Goal: Task Accomplishment & Management: Complete application form

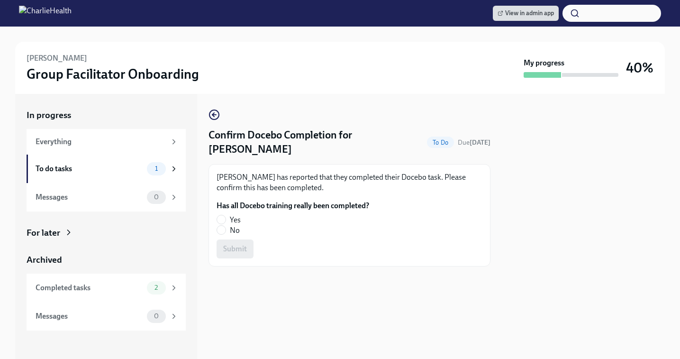
click at [215, 204] on div "[PERSON_NAME] has reported that they completed their Docebo task. Please confir…" at bounding box center [349, 215] width 282 height 102
click at [227, 215] on label "Yes" at bounding box center [289, 220] width 145 height 10
click at [226, 215] on input "Yes" at bounding box center [221, 219] width 9 height 9
radio input "true"
click at [243, 244] on span "Submit" at bounding box center [235, 248] width 24 height 9
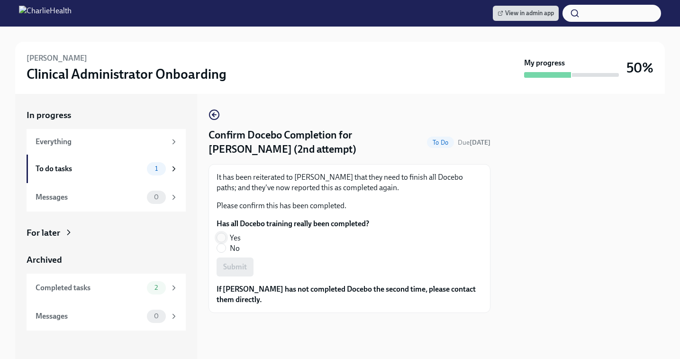
click at [222, 233] on span at bounding box center [221, 237] width 9 height 9
click at [222, 233] on input "Yes" at bounding box center [221, 237] width 9 height 9
radio input "true"
click at [235, 267] on span "Submit" at bounding box center [235, 266] width 24 height 9
click at [222, 233] on input "Yes" at bounding box center [221, 237] width 9 height 9
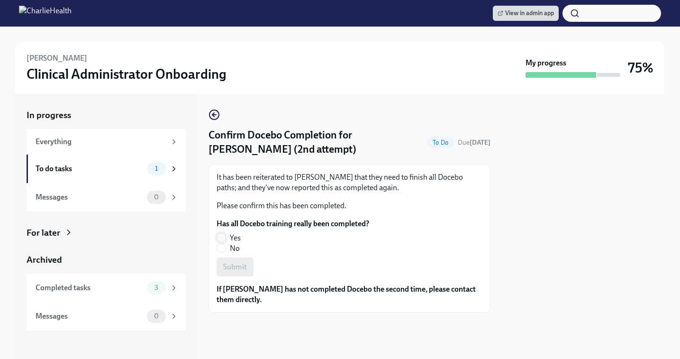
radio input "true"
click at [231, 269] on span "Submit" at bounding box center [235, 266] width 24 height 9
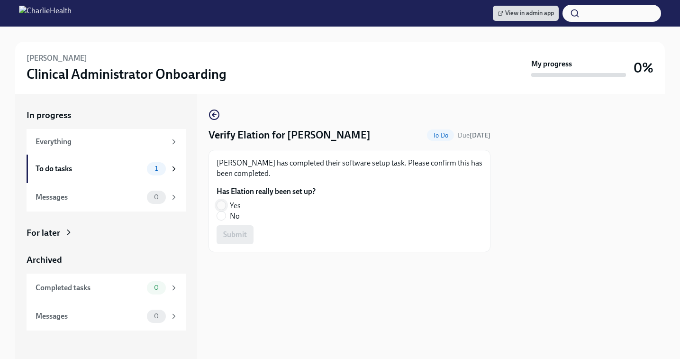
click at [220, 202] on input "Yes" at bounding box center [221, 205] width 9 height 9
radio input "true"
click at [232, 233] on span "Submit" at bounding box center [235, 234] width 24 height 9
click at [220, 200] on span at bounding box center [221, 204] width 9 height 9
click at [220, 201] on input "Yes" at bounding box center [221, 205] width 9 height 9
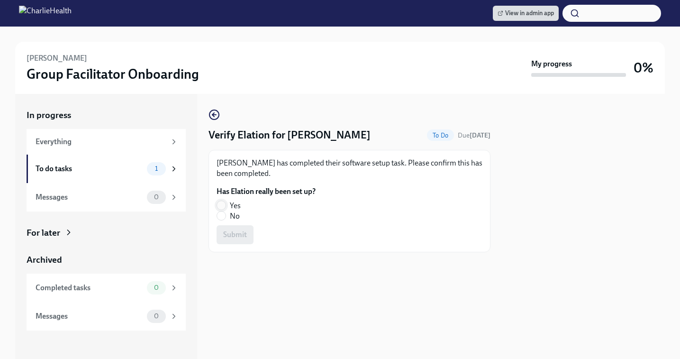
radio input "true"
click at [237, 239] on span "Submit" at bounding box center [235, 234] width 24 height 9
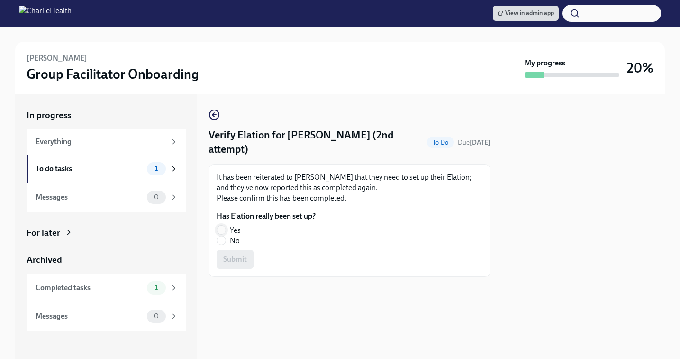
click at [222, 227] on input "Yes" at bounding box center [221, 230] width 9 height 9
radio input "true"
click at [236, 262] on span "Submit" at bounding box center [235, 258] width 24 height 9
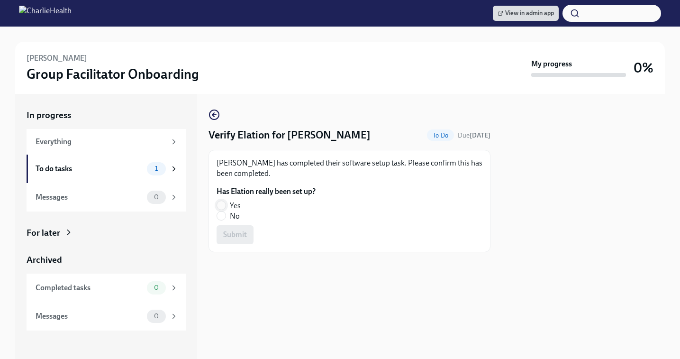
click at [222, 201] on input "Yes" at bounding box center [221, 205] width 9 height 9
radio input "true"
click at [237, 235] on span "Submit" at bounding box center [235, 234] width 24 height 9
click at [224, 206] on input "Yes" at bounding box center [221, 205] width 9 height 9
radio input "true"
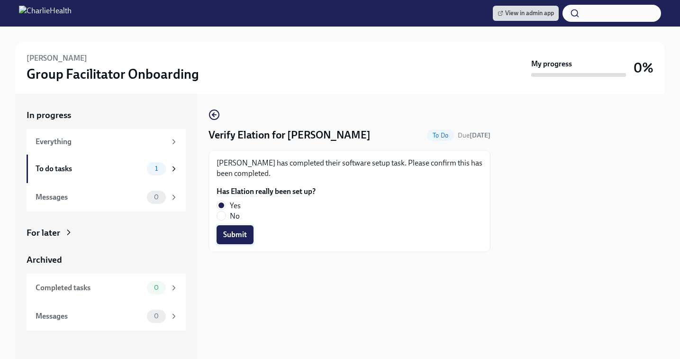
click at [236, 233] on span "Submit" at bounding box center [235, 234] width 24 height 9
click at [221, 220] on label "No" at bounding box center [262, 216] width 91 height 10
click at [221, 220] on input "No" at bounding box center [221, 215] width 9 height 9
radio input "true"
click at [231, 238] on span "Submit" at bounding box center [235, 234] width 24 height 9
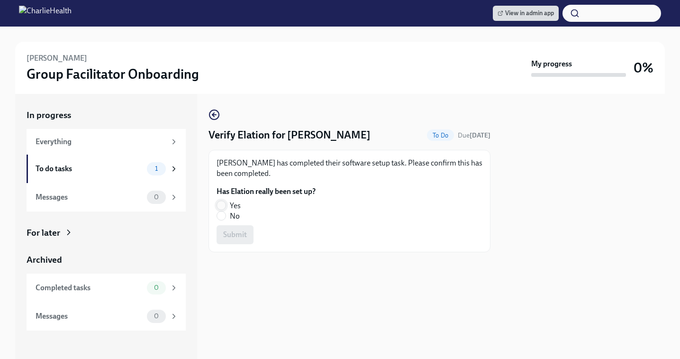
click at [222, 203] on input "Yes" at bounding box center [221, 205] width 9 height 9
radio input "true"
click at [236, 232] on span "Submit" at bounding box center [235, 234] width 24 height 9
click at [222, 204] on input "Yes" at bounding box center [221, 205] width 9 height 9
radio input "true"
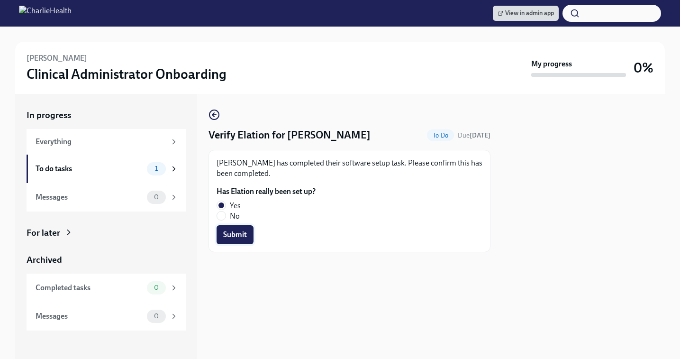
click at [236, 238] on span "Submit" at bounding box center [235, 234] width 24 height 9
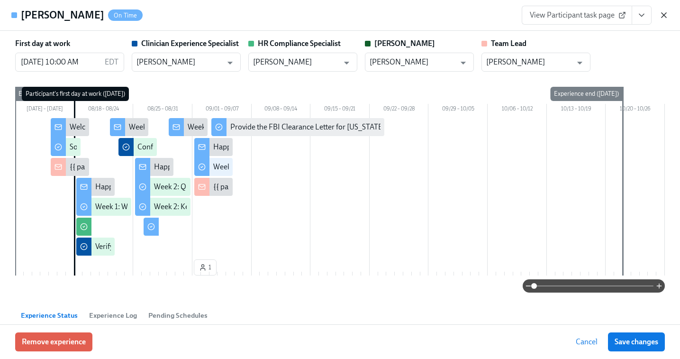
scroll to position [0, 3835]
click at [665, 14] on icon "button" at bounding box center [664, 15] width 5 height 5
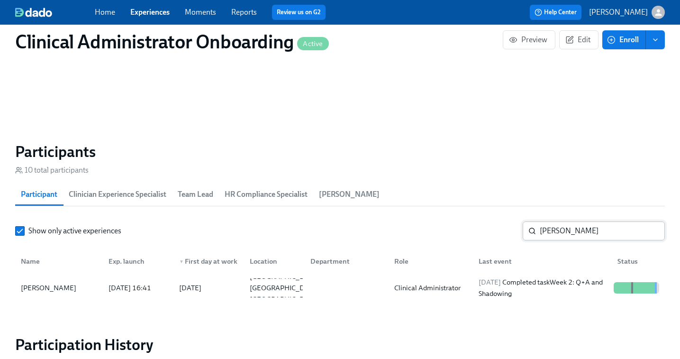
click at [555, 228] on input "martina" at bounding box center [602, 230] width 125 height 19
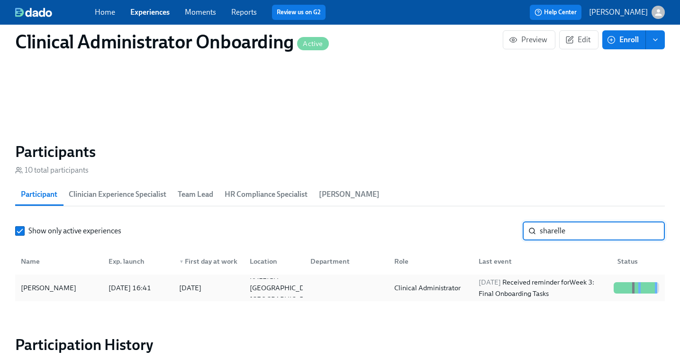
click at [543, 291] on div "2025/09/02 Received reminder for Week 3: Final Onboarding Tasks" at bounding box center [542, 287] width 135 height 23
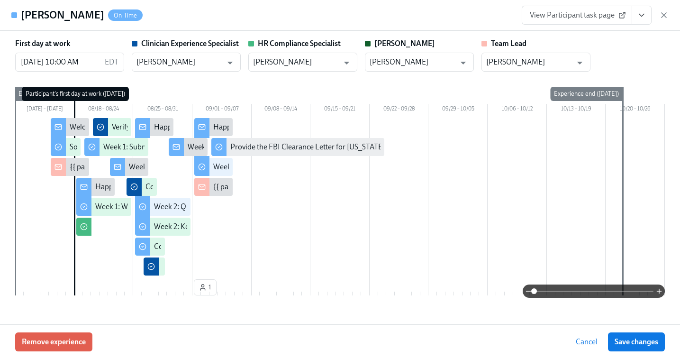
click at [596, 16] on span "View Participant task page" at bounding box center [577, 14] width 94 height 9
click at [666, 16] on icon "button" at bounding box center [663, 14] width 9 height 9
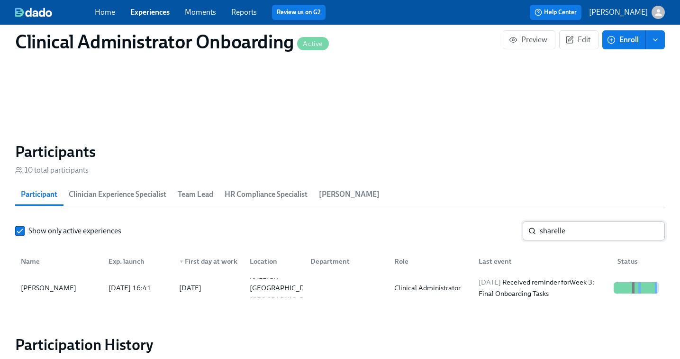
click at [570, 236] on input "sharelle" at bounding box center [602, 230] width 125 height 19
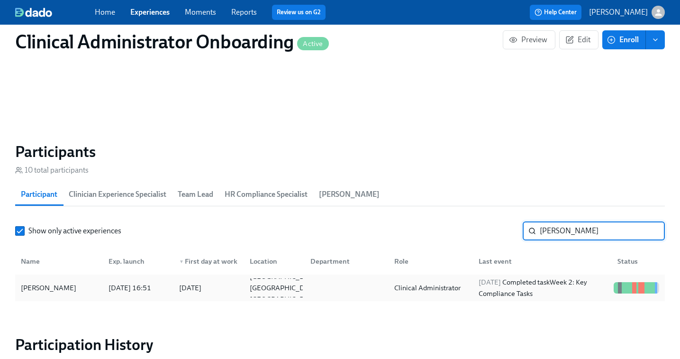
type input "desiree"
click at [533, 289] on div "2025/09/02 Completed task Week 2: Key Compliance Tasks" at bounding box center [542, 287] width 135 height 23
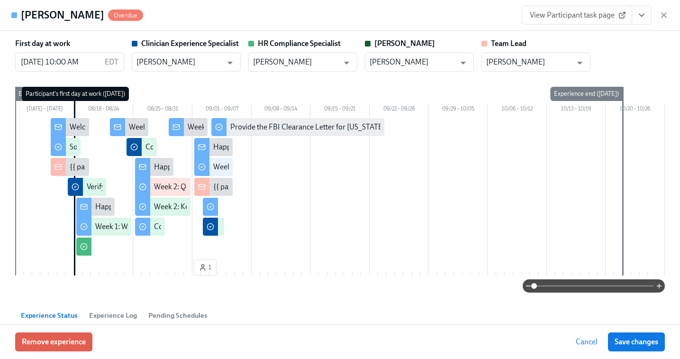
click at [585, 15] on span "View Participant task page" at bounding box center [577, 14] width 94 height 9
click at [600, 16] on span "View Participant task page" at bounding box center [577, 14] width 94 height 9
click at [662, 15] on icon "button" at bounding box center [663, 14] width 9 height 9
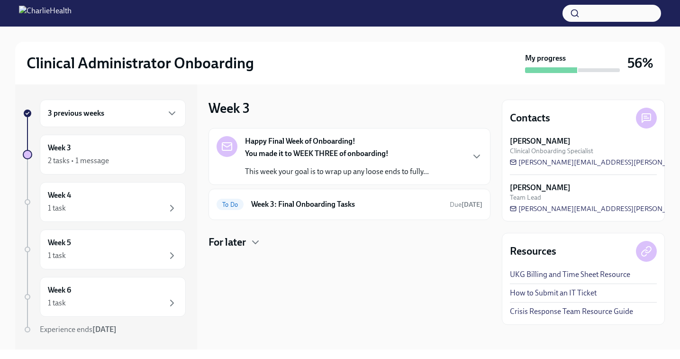
click at [76, 122] on div "3 previous weeks" at bounding box center [113, 113] width 146 height 27
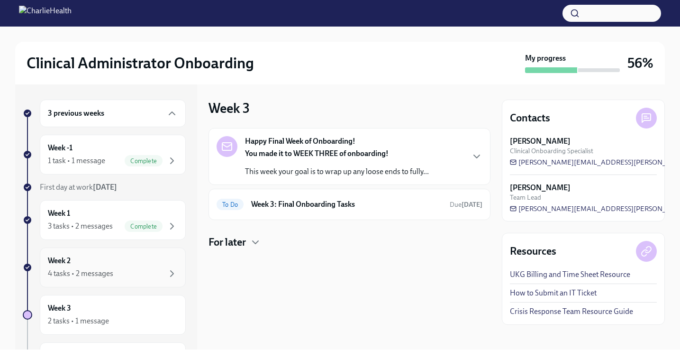
click at [101, 264] on div "Week 2 4 tasks • 2 messages" at bounding box center [113, 267] width 130 height 24
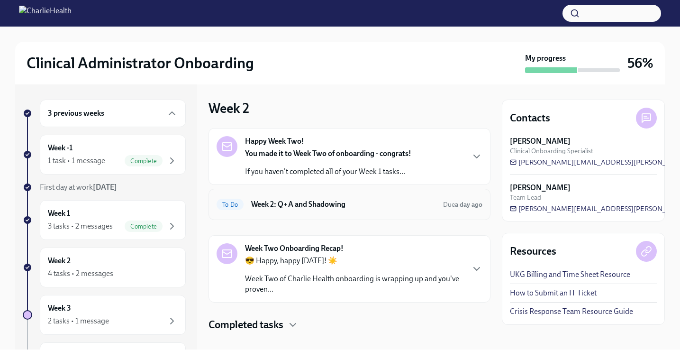
click at [297, 207] on h6 "Week 2: Q+A and Shadowing" at bounding box center [343, 204] width 184 height 10
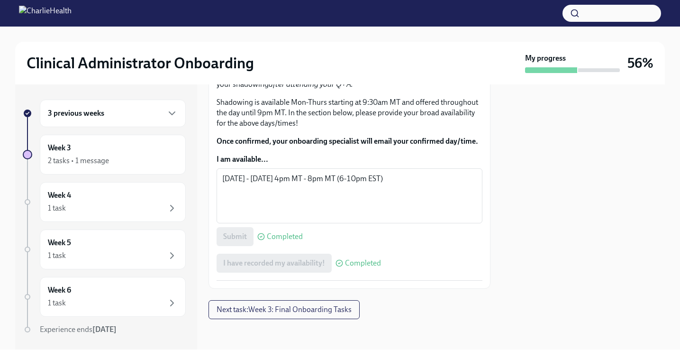
scroll to position [637, 0]
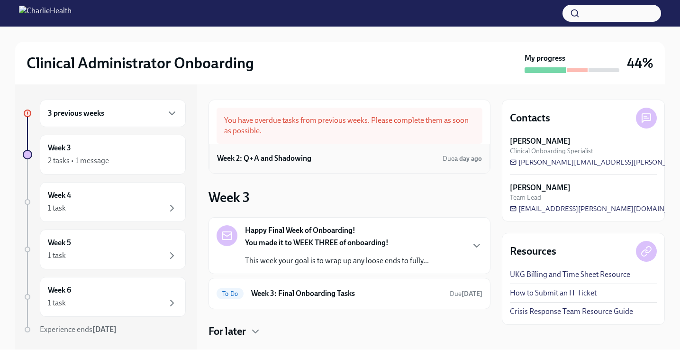
click at [308, 158] on h6 "Week 2: Q+A and Shadowing" at bounding box center [264, 158] width 94 height 10
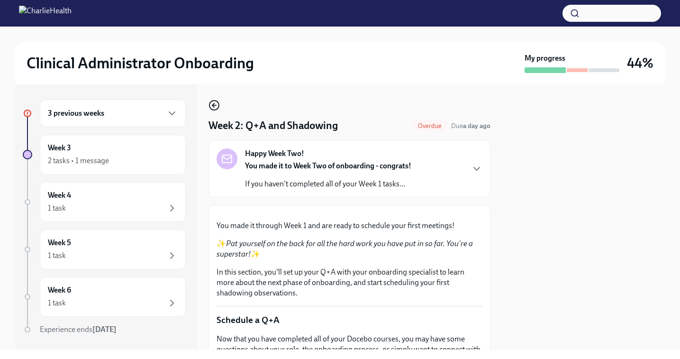
click at [212, 104] on icon "button" at bounding box center [213, 105] width 11 height 11
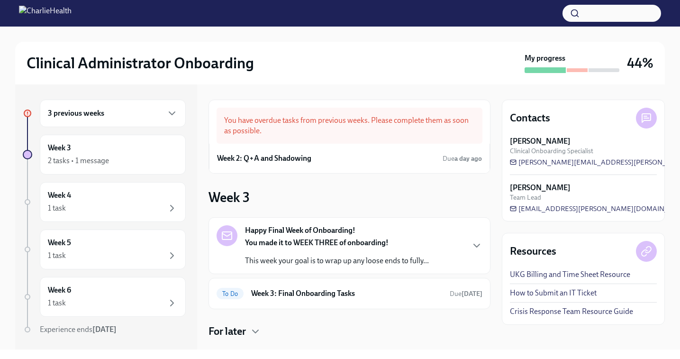
click at [100, 109] on h6 "3 previous weeks" at bounding box center [76, 113] width 56 height 10
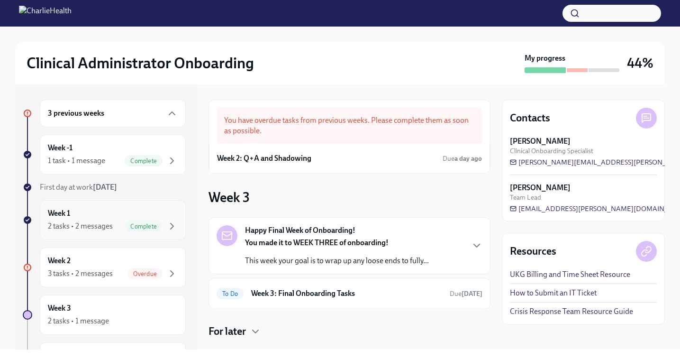
click at [82, 224] on div "2 tasks • 2 messages" at bounding box center [80, 226] width 65 height 10
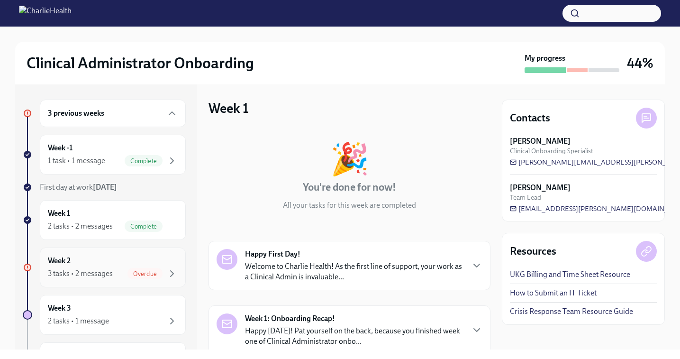
click at [95, 264] on div "Week 2 3 tasks • 2 messages Overdue" at bounding box center [113, 267] width 130 height 24
